Goal: Information Seeking & Learning: Learn about a topic

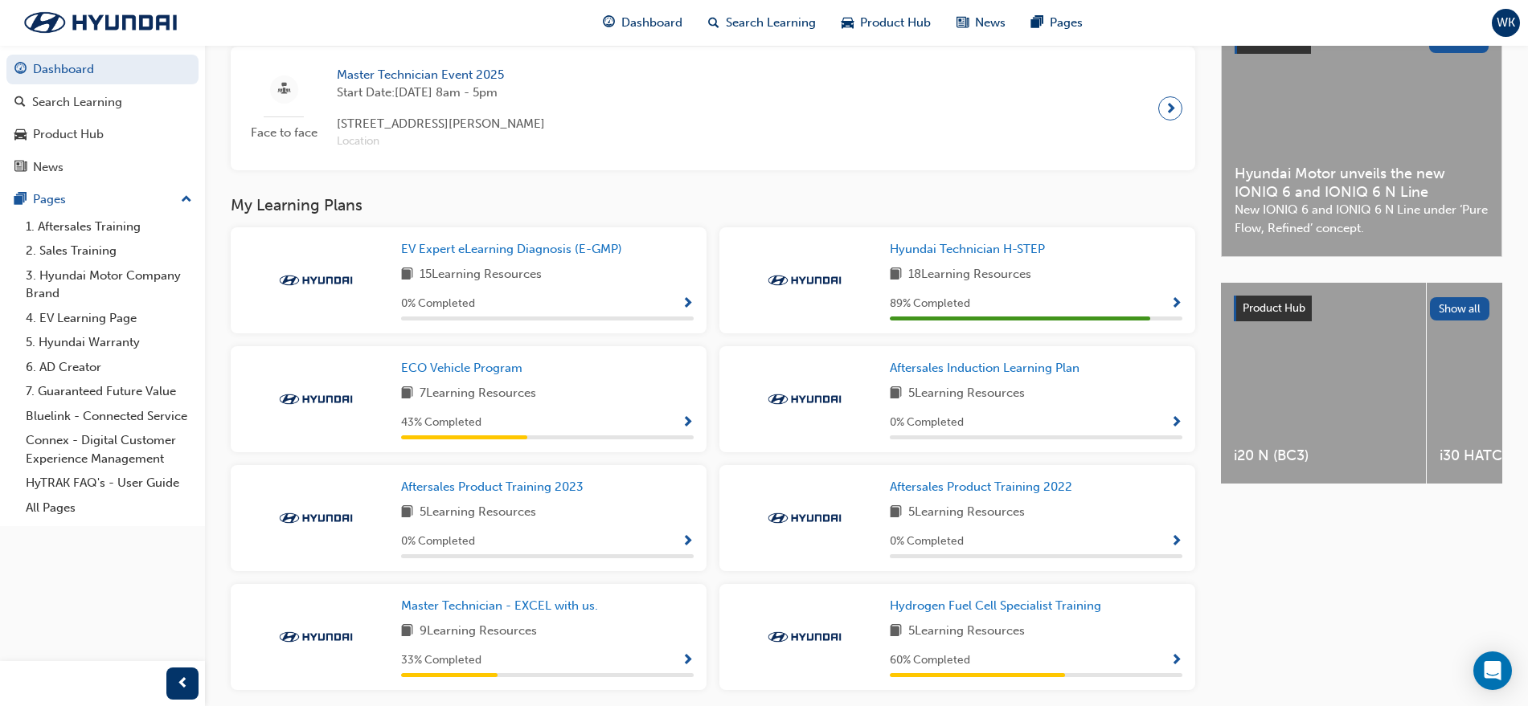
scroll to position [402, 0]
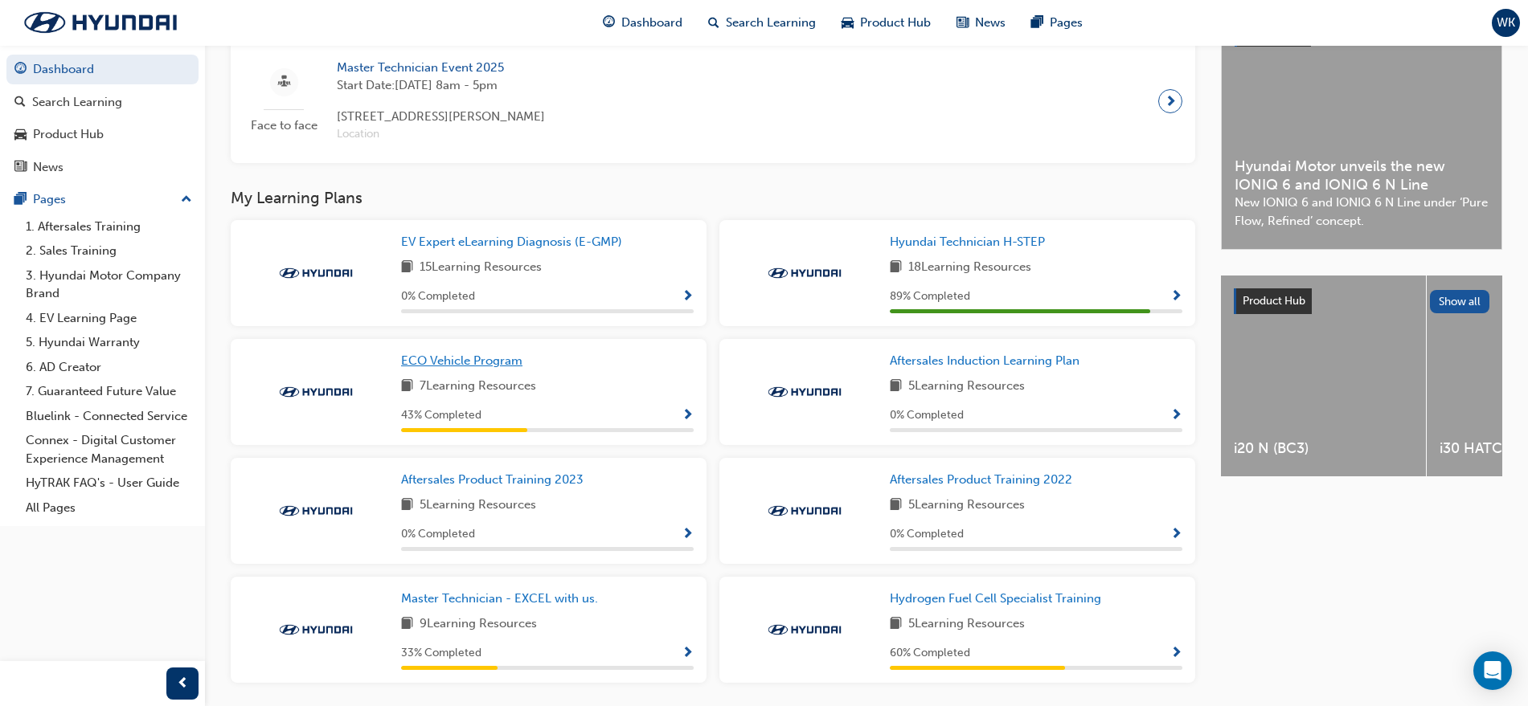
click at [496, 368] on span "ECO Vehicle Program" at bounding box center [461, 361] width 121 height 14
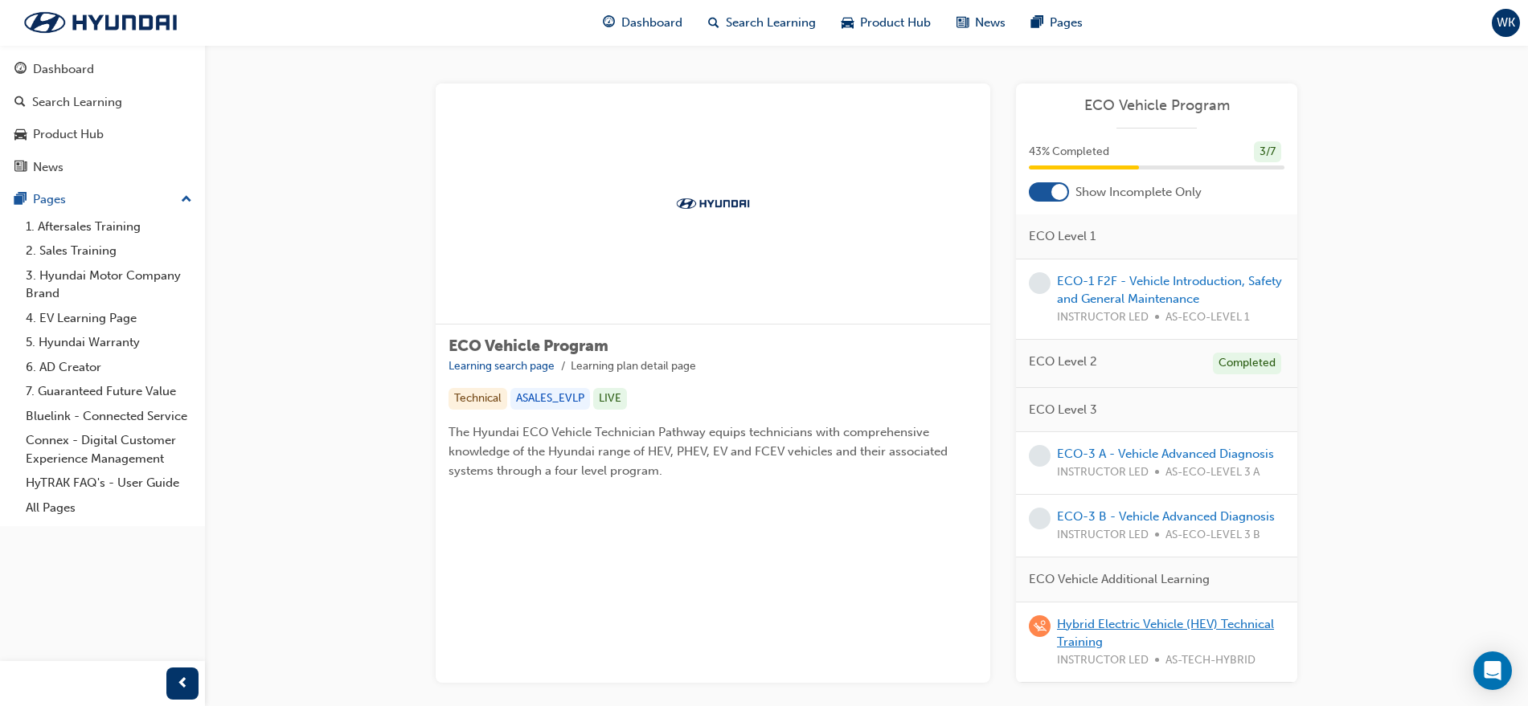
click at [1177, 617] on link "Hybrid Electric Vehicle (HEV) Technical Training" at bounding box center [1165, 633] width 217 height 33
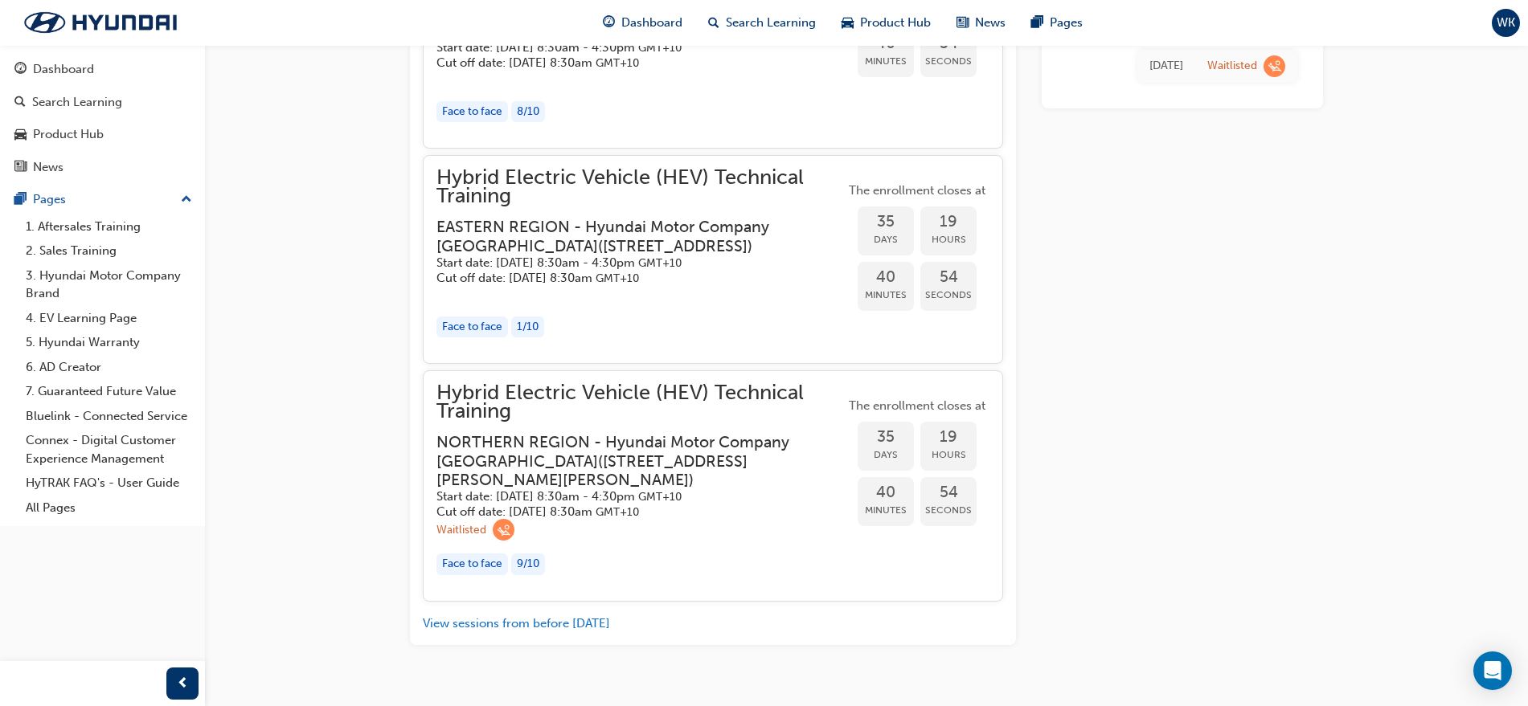
scroll to position [2398, 0]
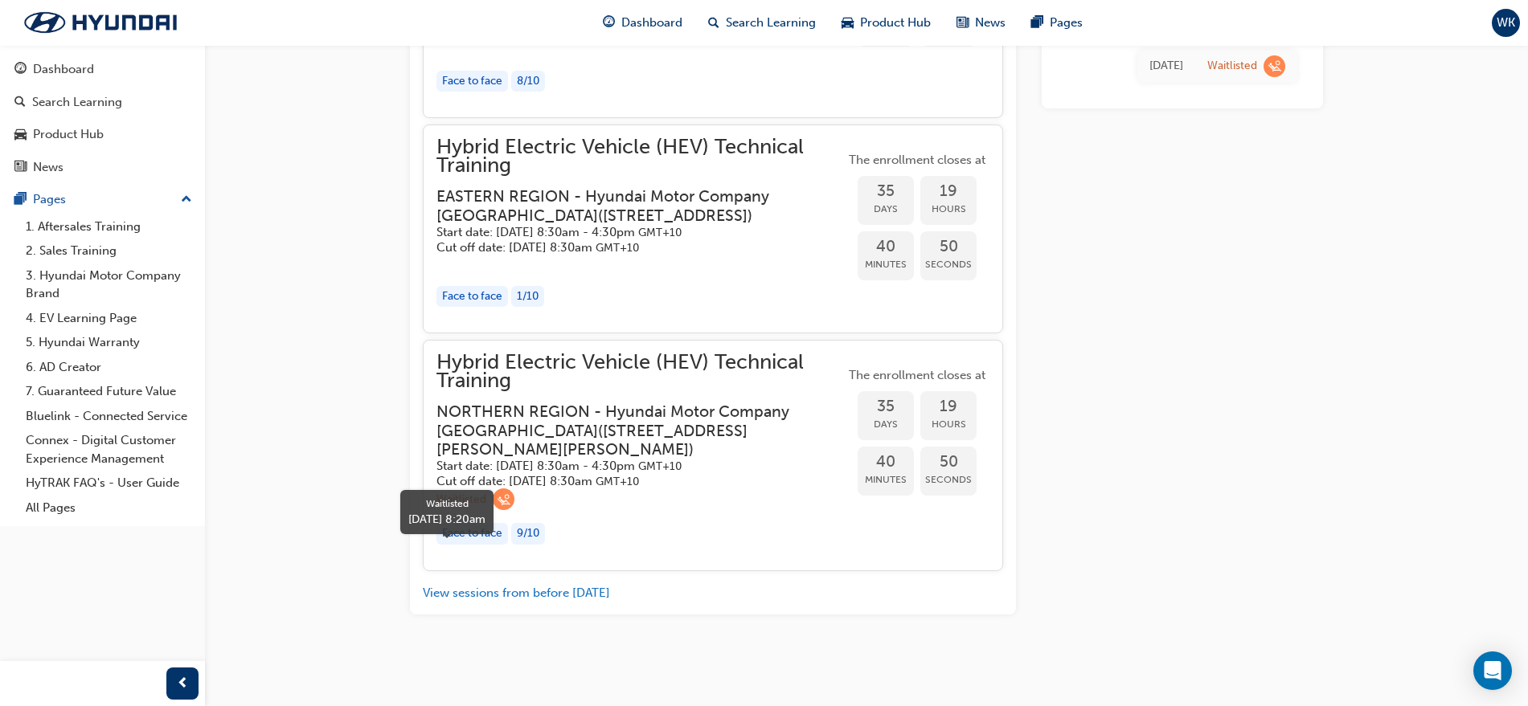
click at [506, 502] on span "learningRecordVerb_WAITLIST-icon" at bounding box center [504, 500] width 22 height 22
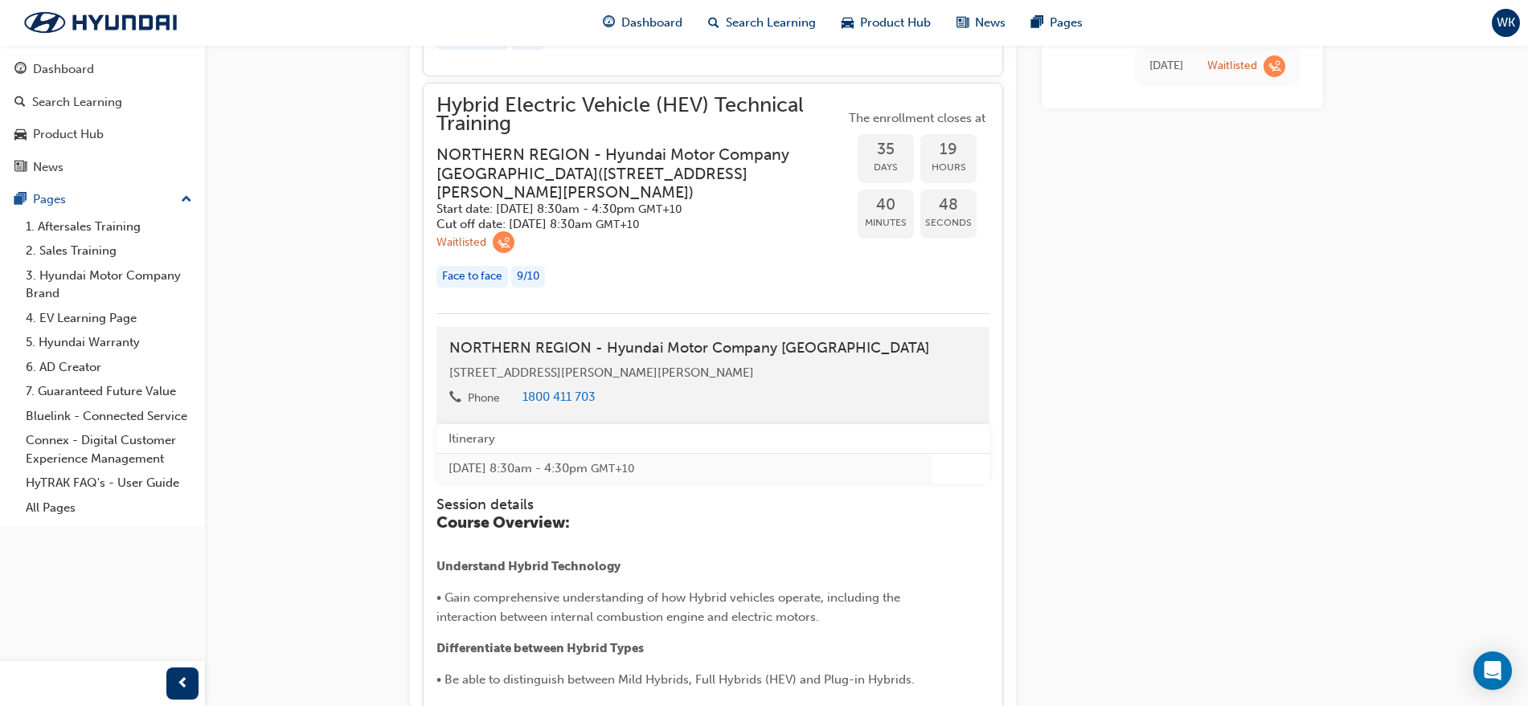
scroll to position [3000, 0]
